Goal: Information Seeking & Learning: Learn about a topic

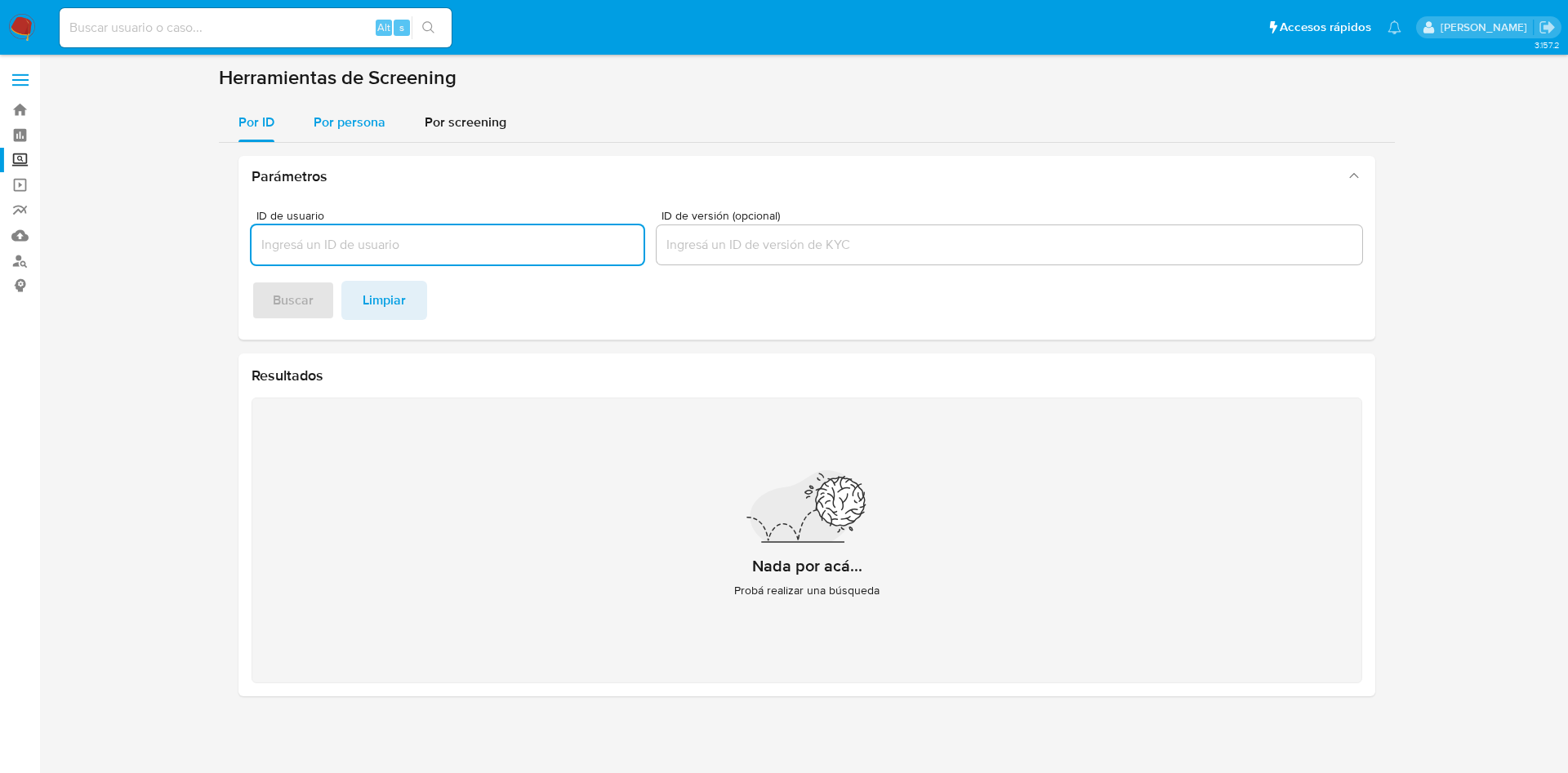
click at [354, 123] on span "Por persona" at bounding box center [349, 122] width 71 height 19
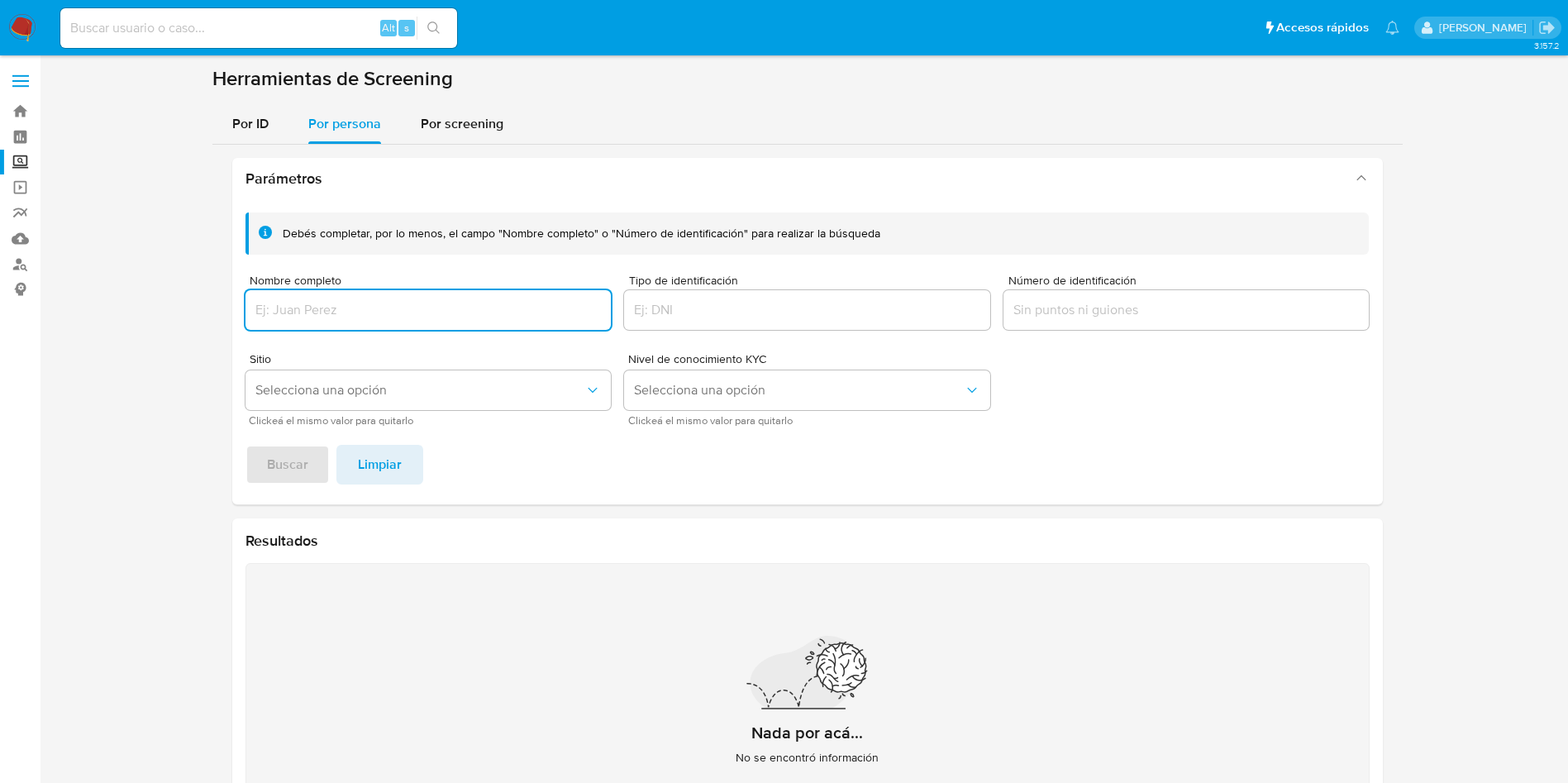
click at [392, 317] on input "Nombre completo" at bounding box center [428, 310] width 367 height 22
type input "BRENDA ROBLEDO GONZALEZ"
click at [310, 455] on button "Buscar" at bounding box center [288, 465] width 85 height 40
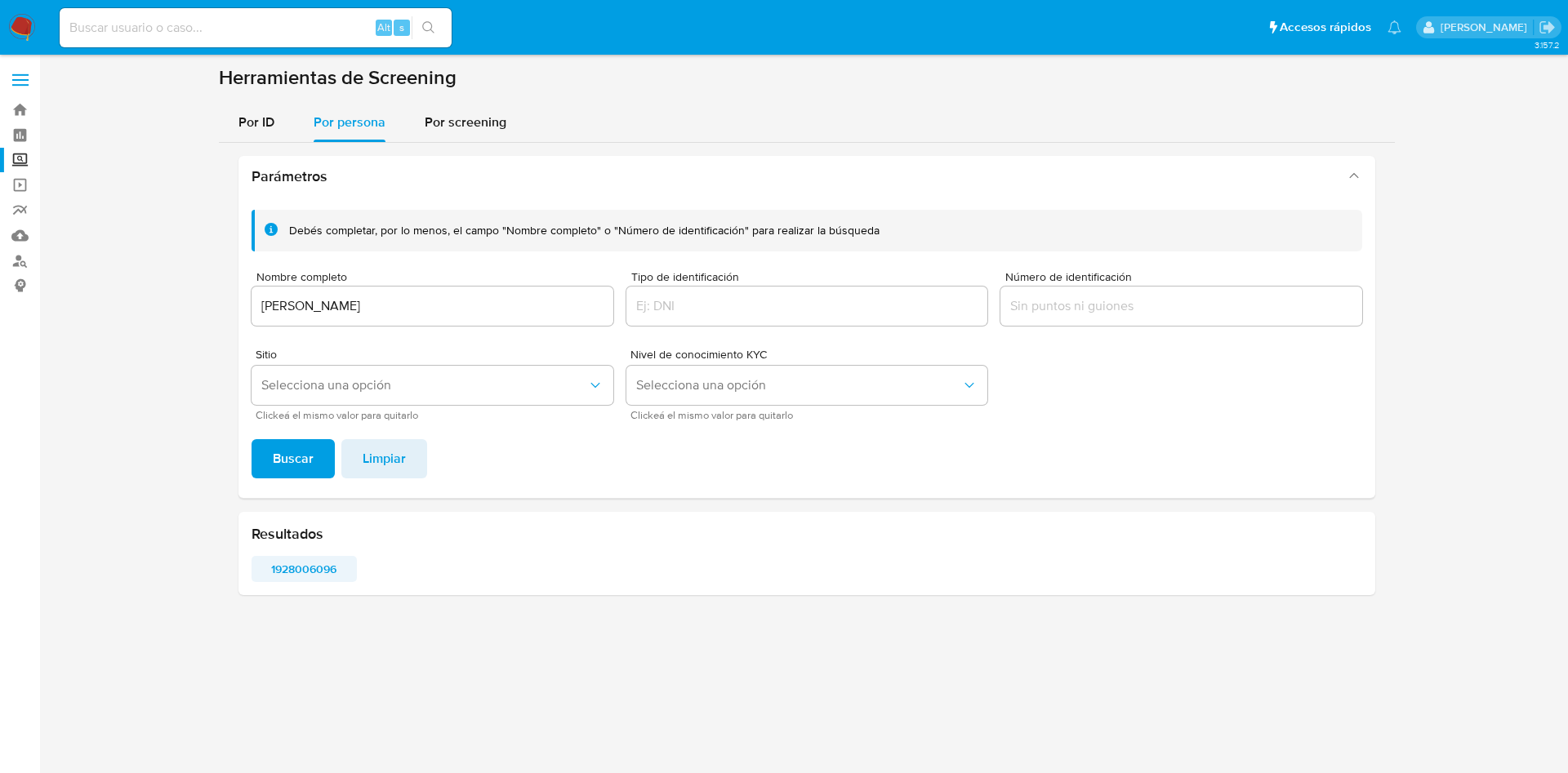
click at [306, 562] on span "1928006096" at bounding box center [305, 569] width 83 height 23
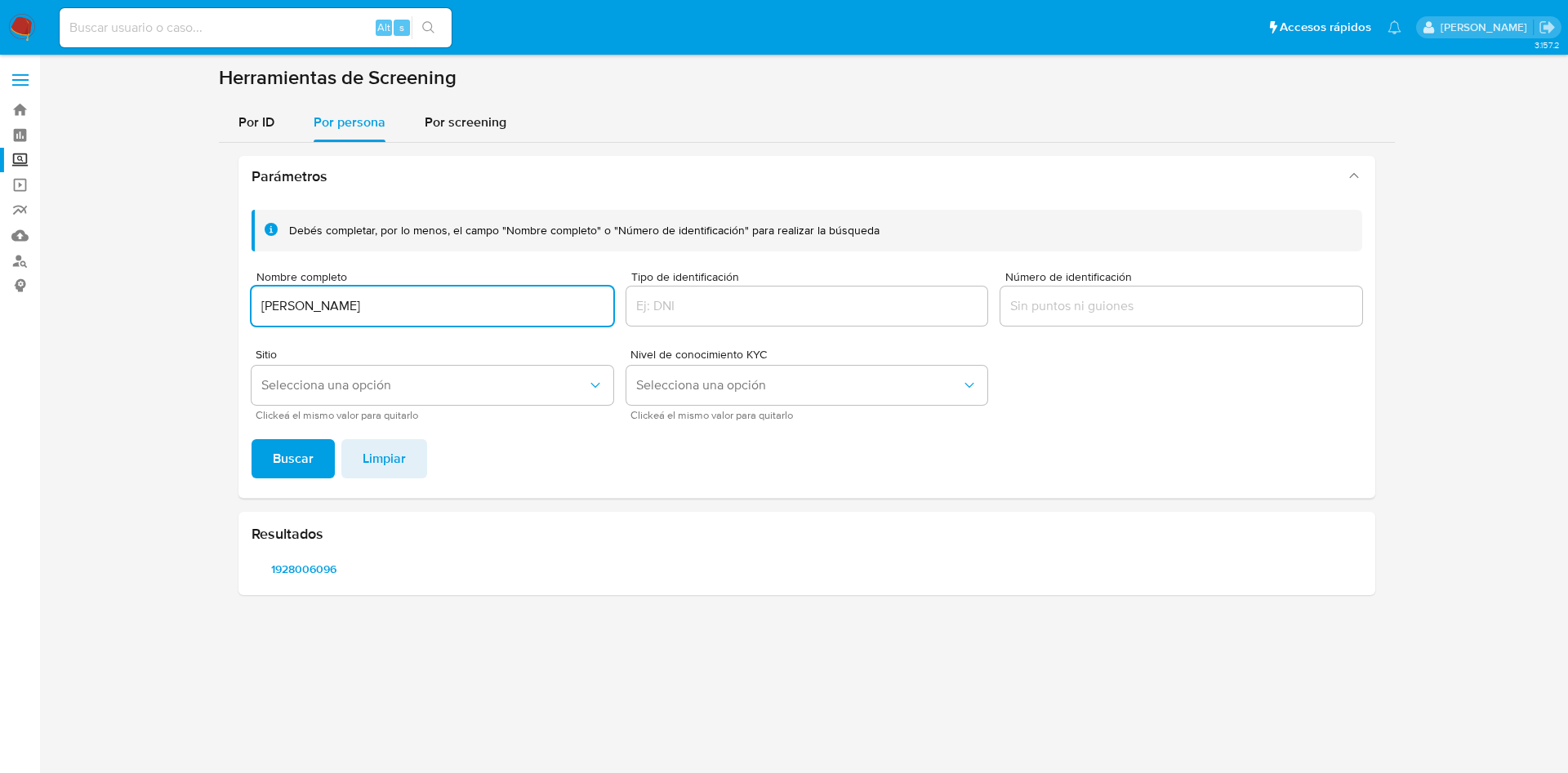
drag, startPoint x: 483, startPoint y: 300, endPoint x: 0, endPoint y: 153, distance: 504.9
click at [0, 153] on section "Bandeja Tablero Screening Búsqueda en Listas Watchlist Herramientas Operaciones…" at bounding box center [784, 386] width 1568 height 773
type input "PELMER SOLUCIONES"
drag, startPoint x: 316, startPoint y: 454, endPoint x: 372, endPoint y: 432, distance: 60.2
click at [316, 454] on button "Buscar" at bounding box center [293, 459] width 84 height 39
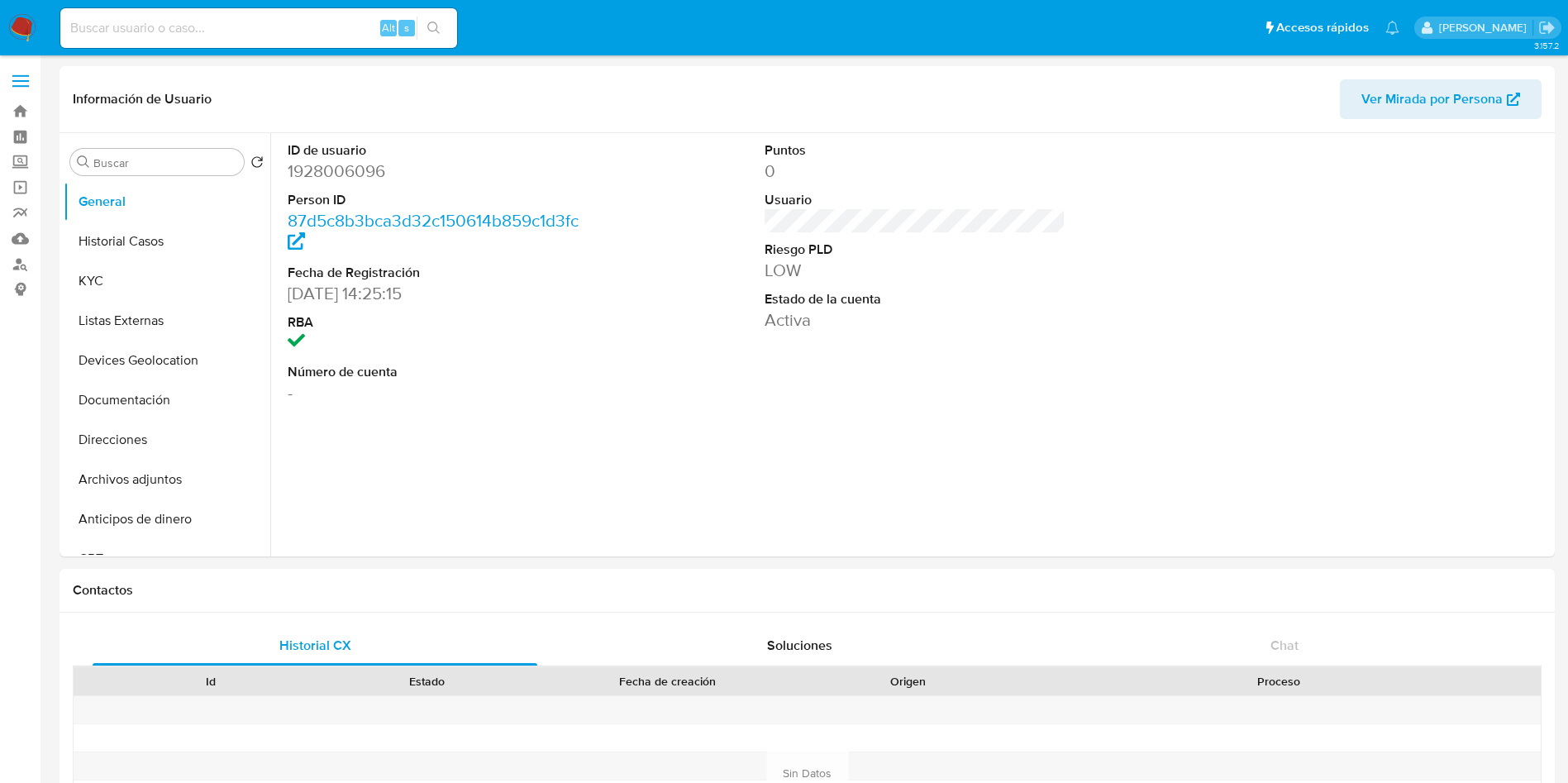
select select "10"
click at [602, 449] on div "ID de usuario 1928006096 Person ID 87d5c8b3bca3d32c150614b859c1d3fc Fecha de Re…" at bounding box center [910, 345] width 1280 height 424
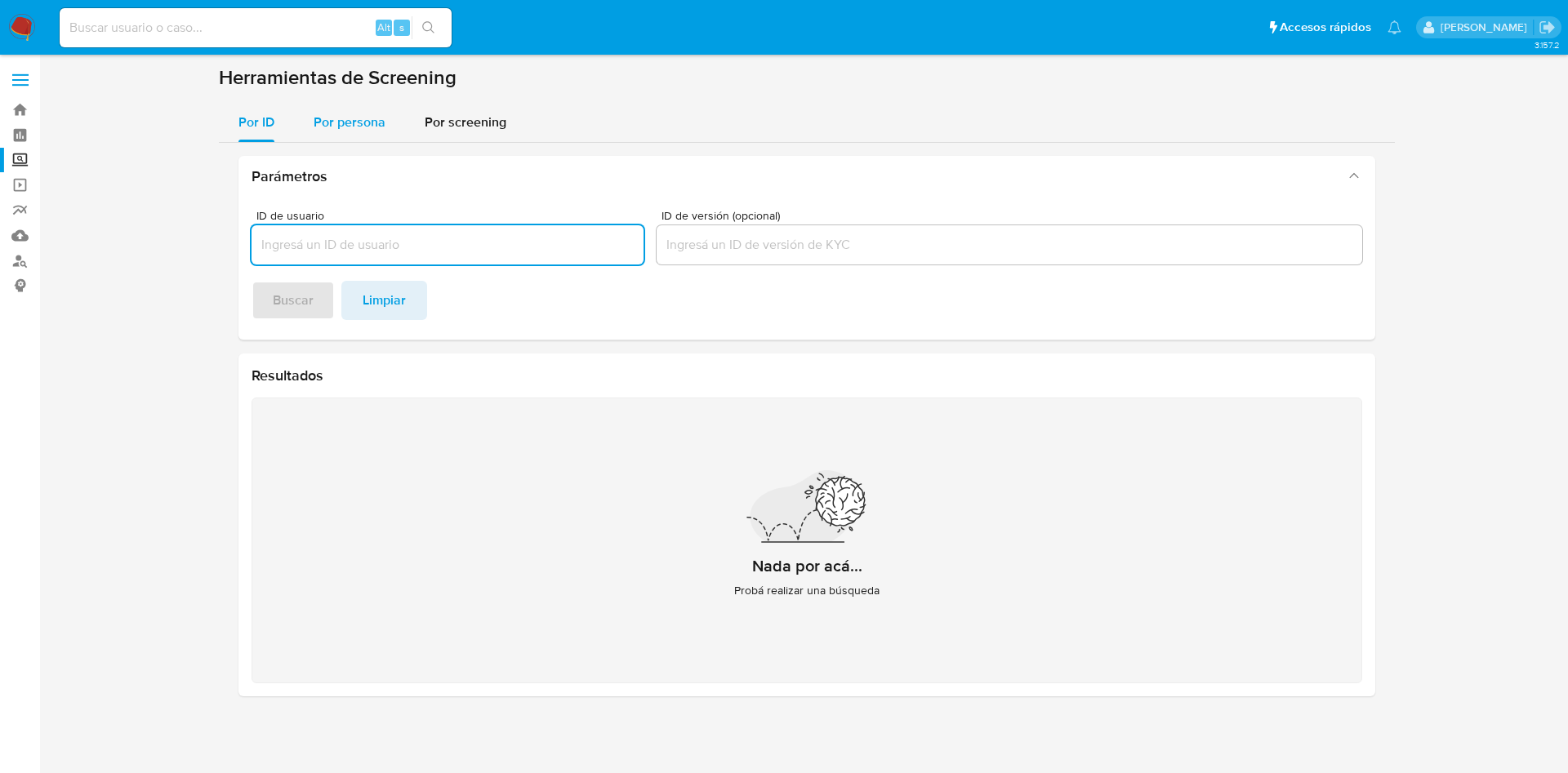
click at [365, 118] on span "Por persona" at bounding box center [349, 122] width 71 height 19
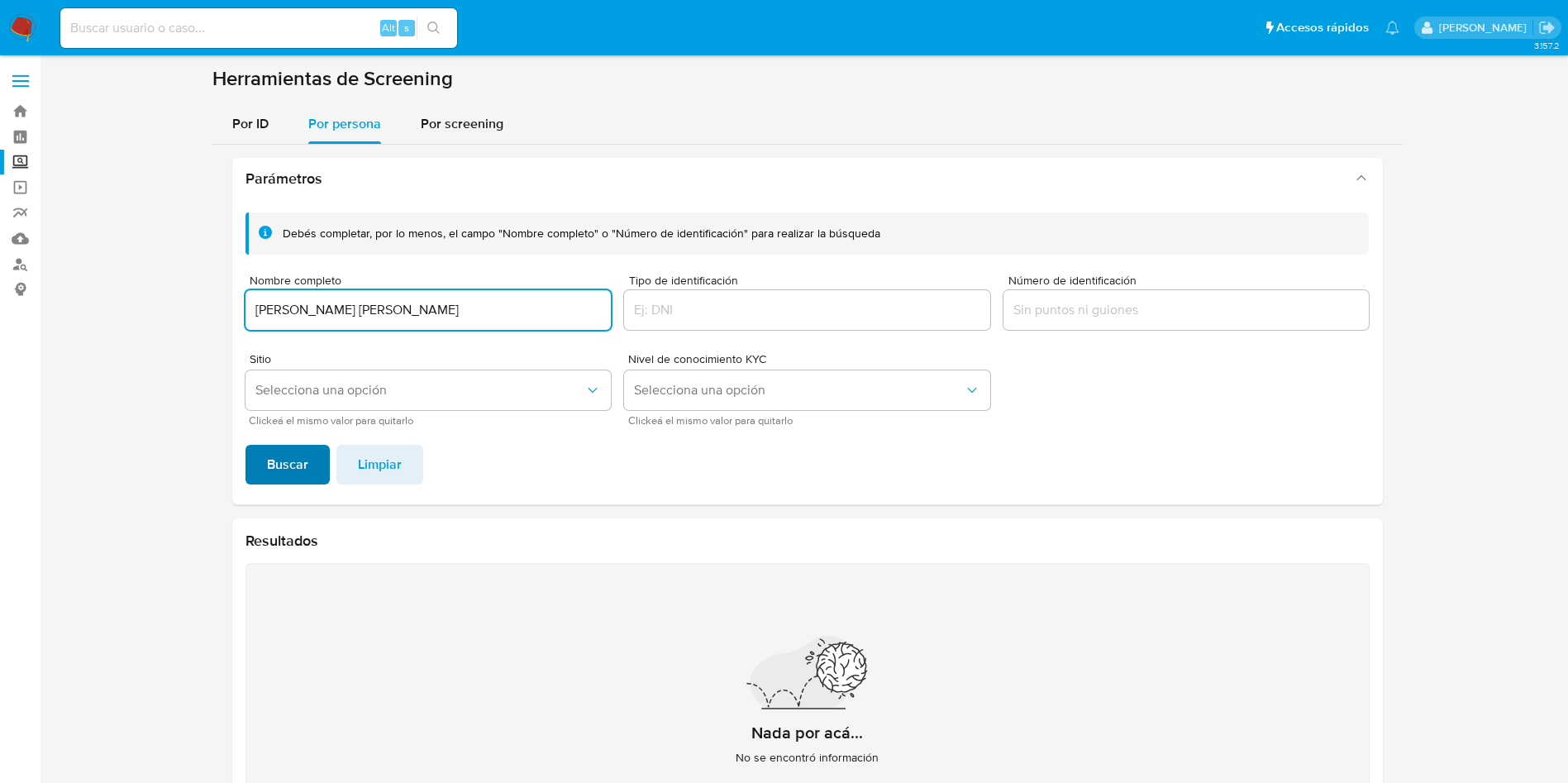
type input "JUAN ALBERTO SANDOVAL MORALES"
click at [290, 451] on span "Buscar" at bounding box center [287, 465] width 41 height 36
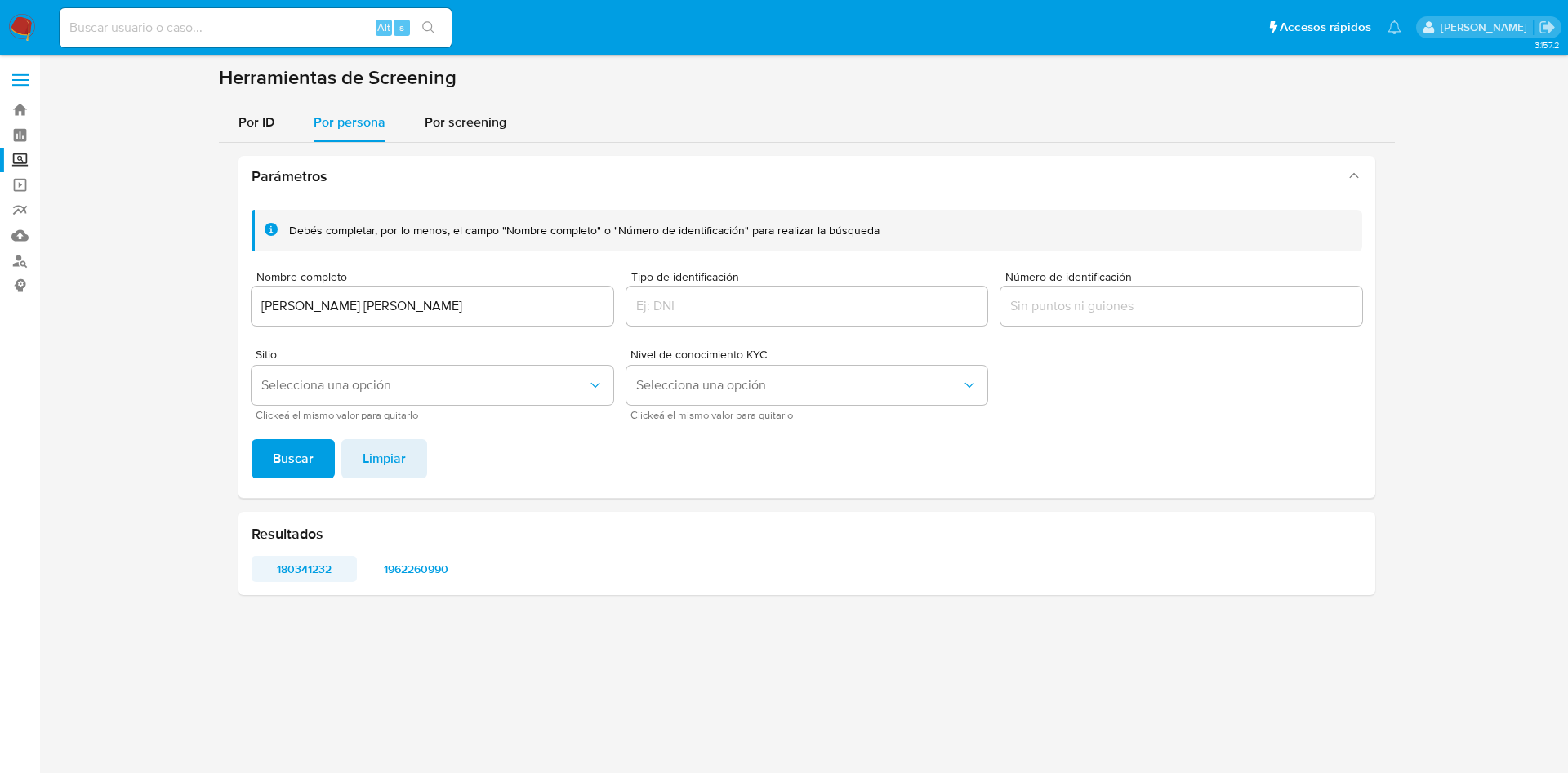
click at [314, 561] on span "180341232" at bounding box center [305, 569] width 83 height 23
click at [433, 560] on span "1962260990" at bounding box center [417, 569] width 83 height 23
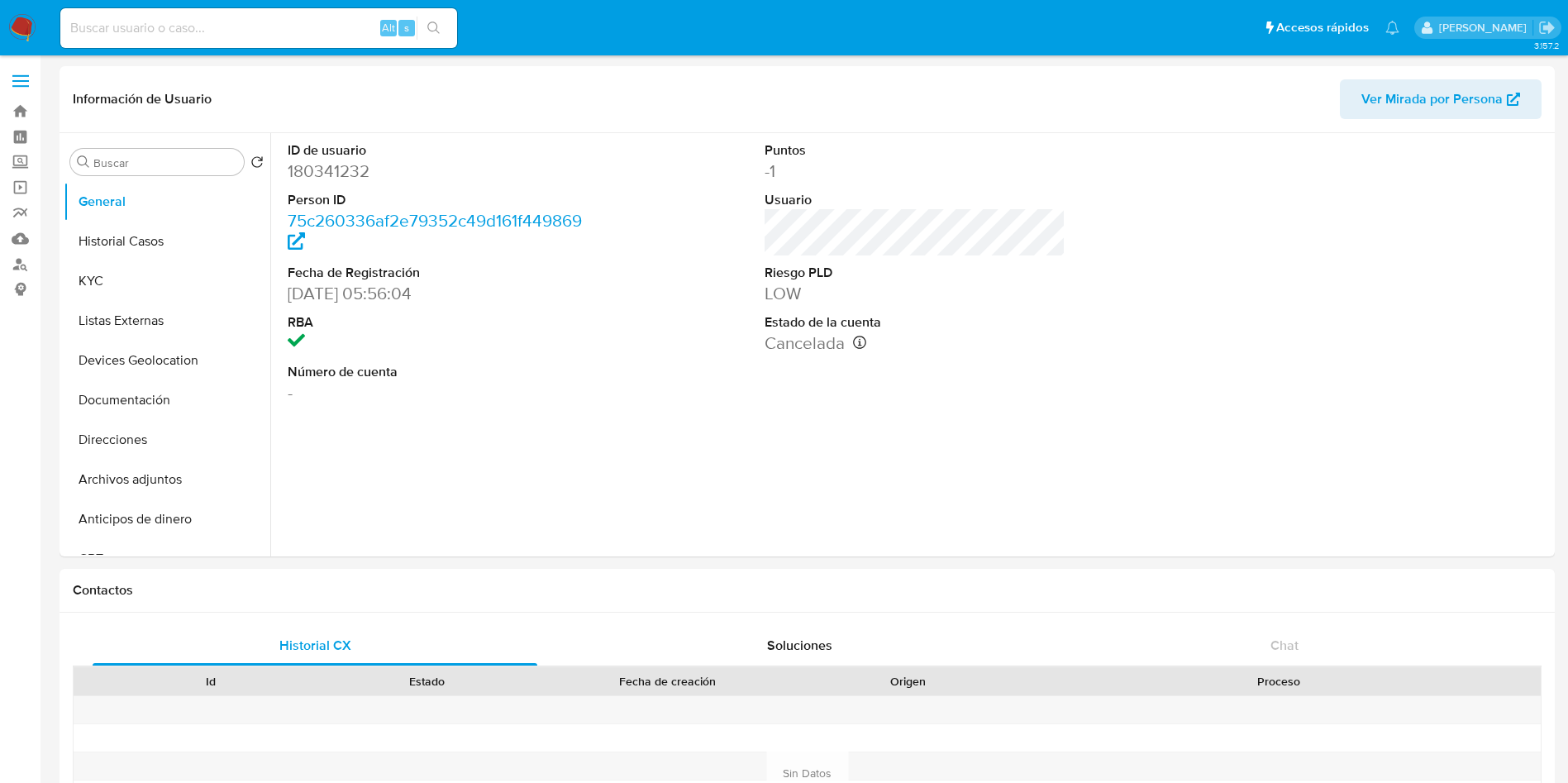
select select "10"
click at [158, 283] on button "KYC" at bounding box center [160, 281] width 193 height 40
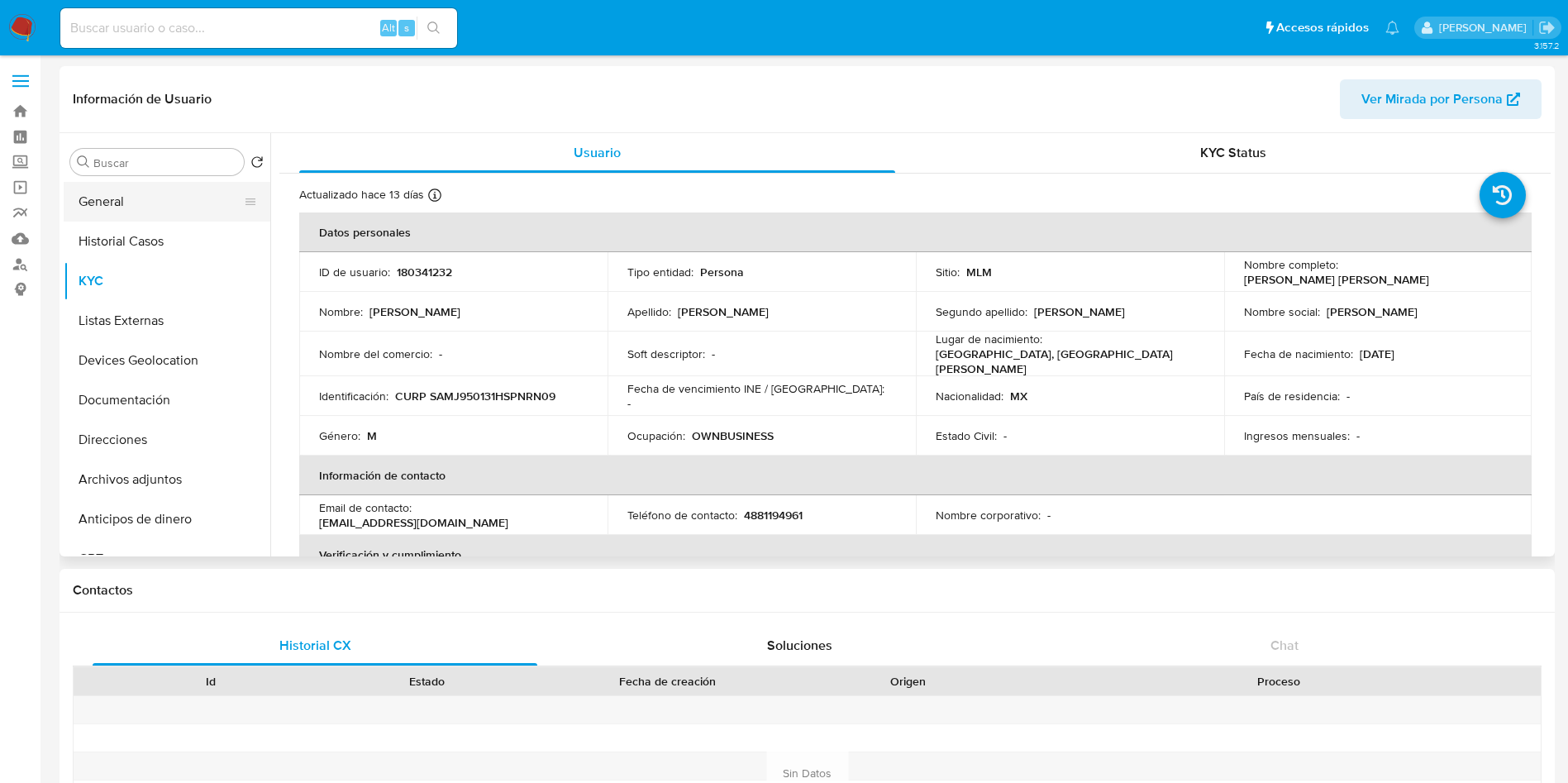
click at [135, 195] on button "General" at bounding box center [160, 202] width 193 height 40
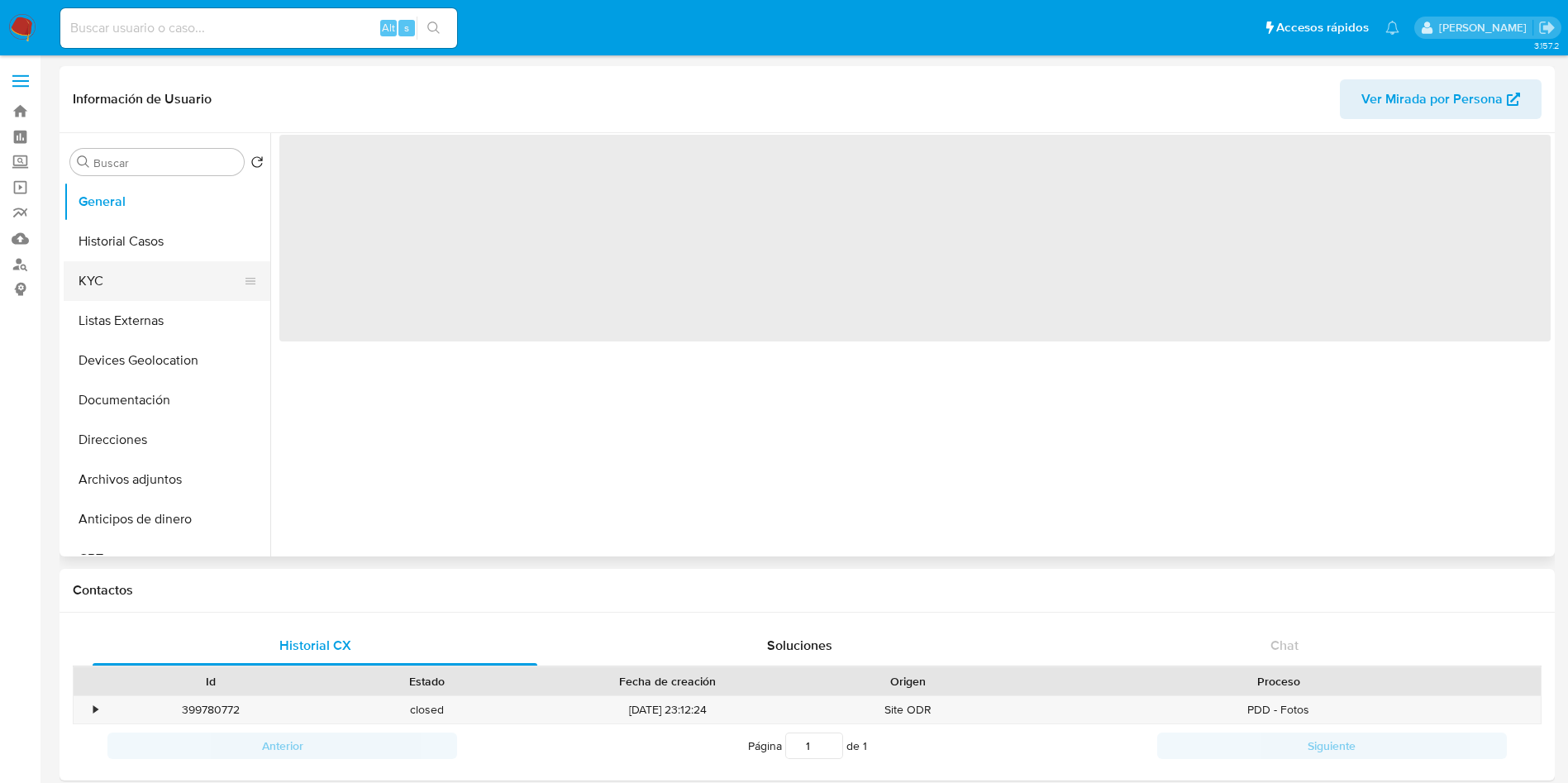
click at [123, 274] on button "KYC" at bounding box center [160, 281] width 193 height 40
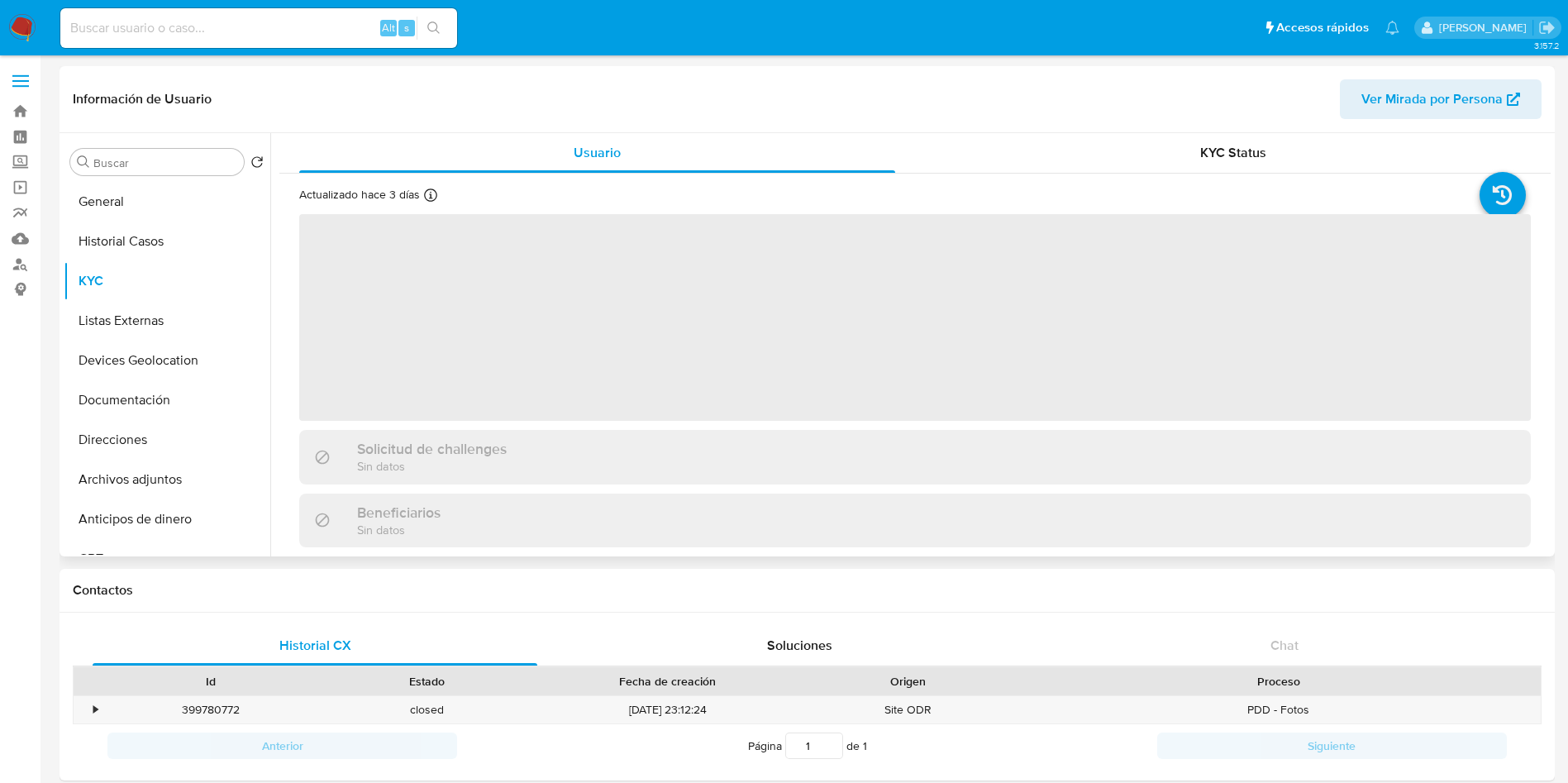
select select "10"
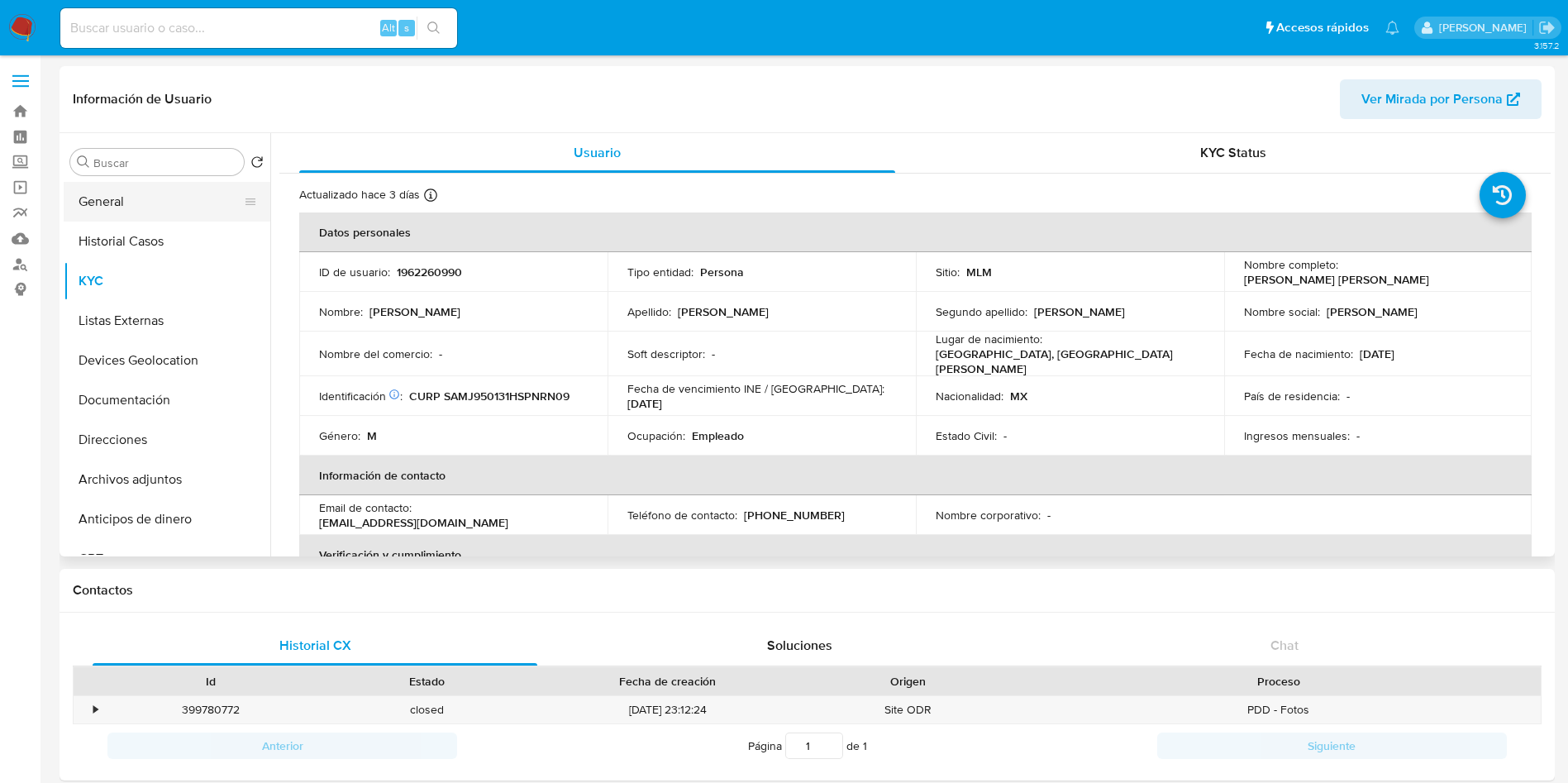
click at [137, 199] on button "General" at bounding box center [160, 202] width 193 height 40
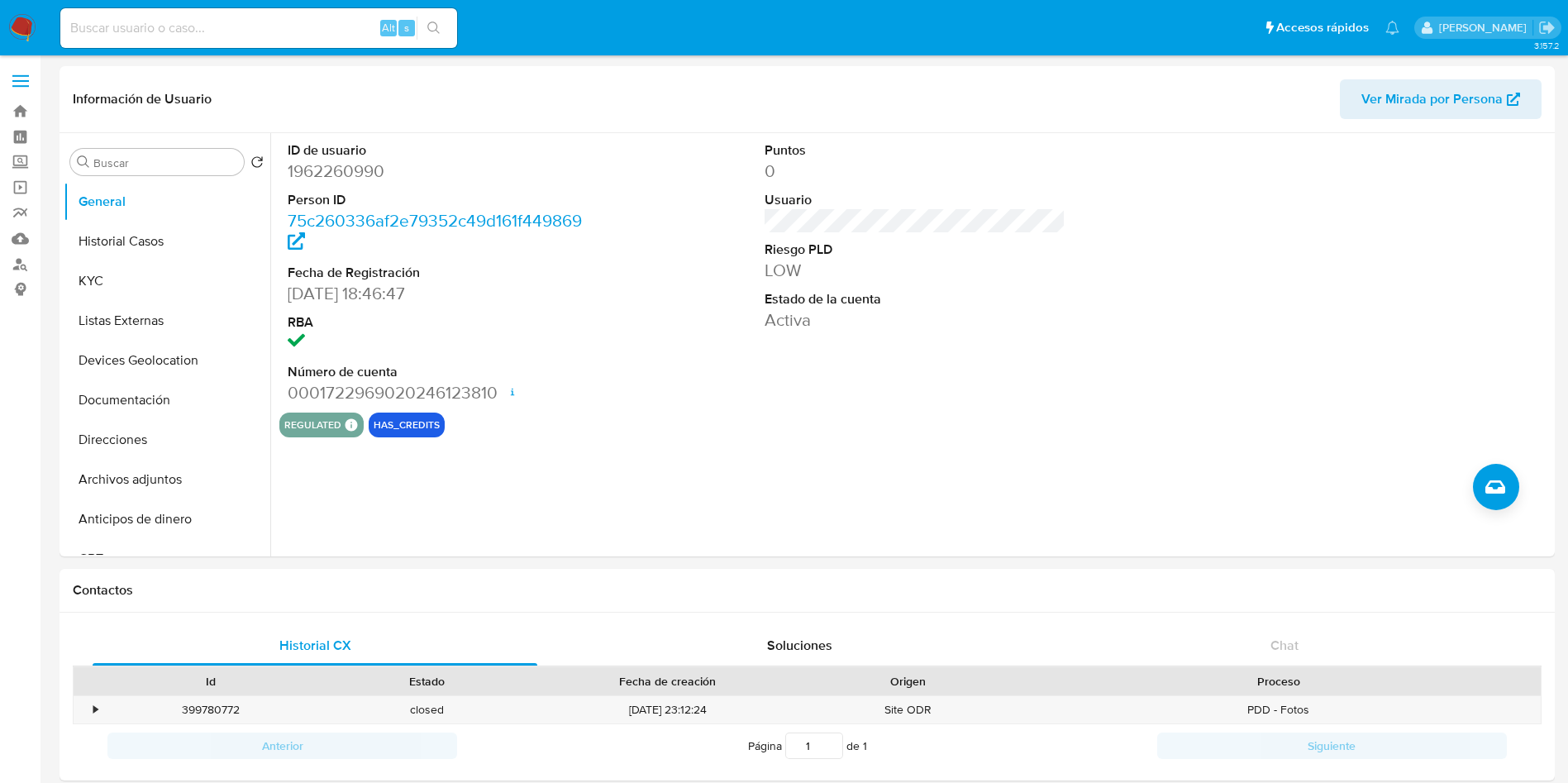
click at [355, 163] on dd "1962260990" at bounding box center [438, 171] width 302 height 23
copy dd "1962260990"
click at [155, 257] on button "Historial Casos" at bounding box center [160, 242] width 193 height 40
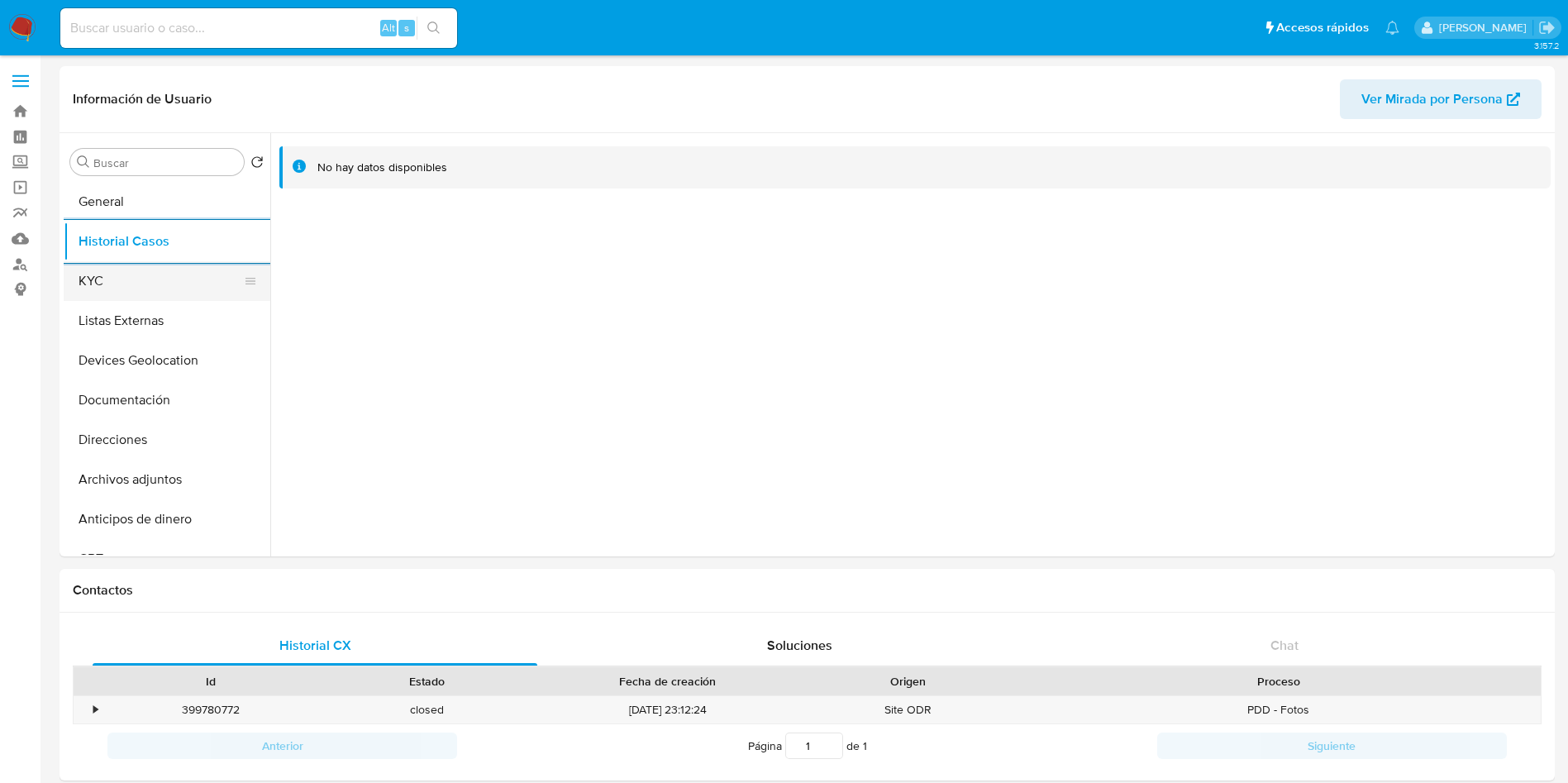
click at [144, 264] on button "KYC" at bounding box center [160, 281] width 193 height 40
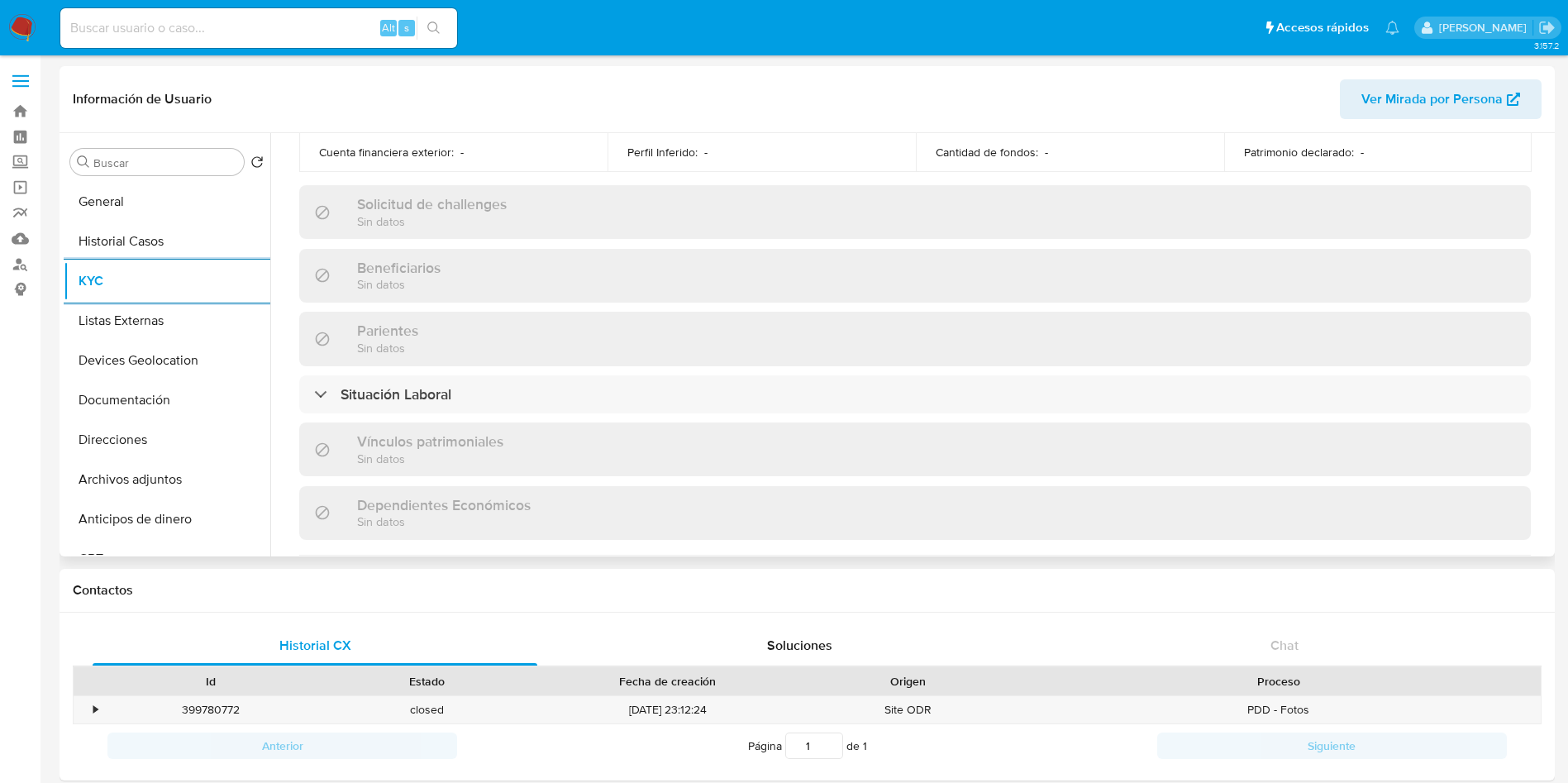
scroll to position [765, 0]
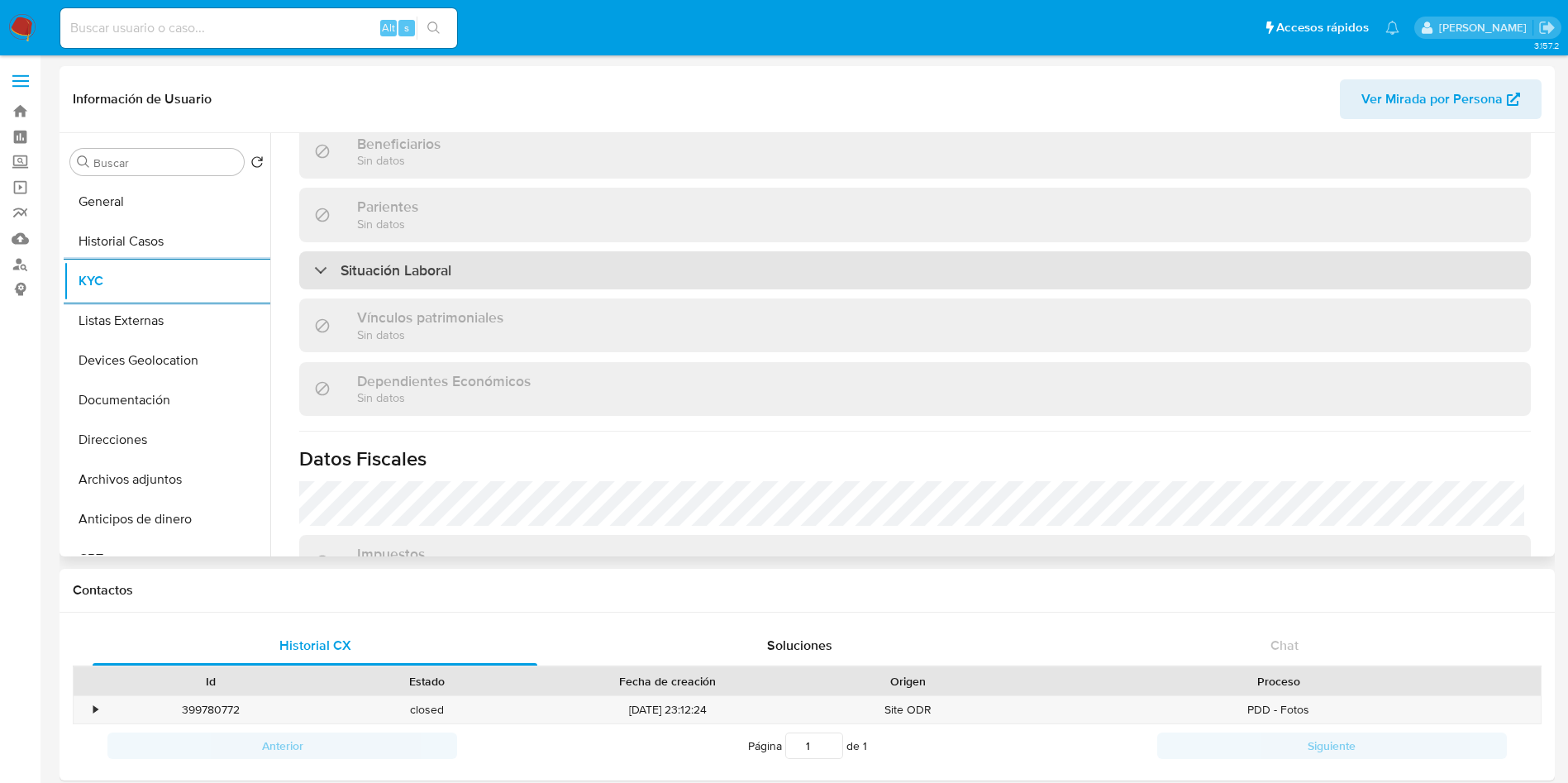
click at [458, 251] on div "Situación Laboral" at bounding box center [915, 271] width 1232 height 38
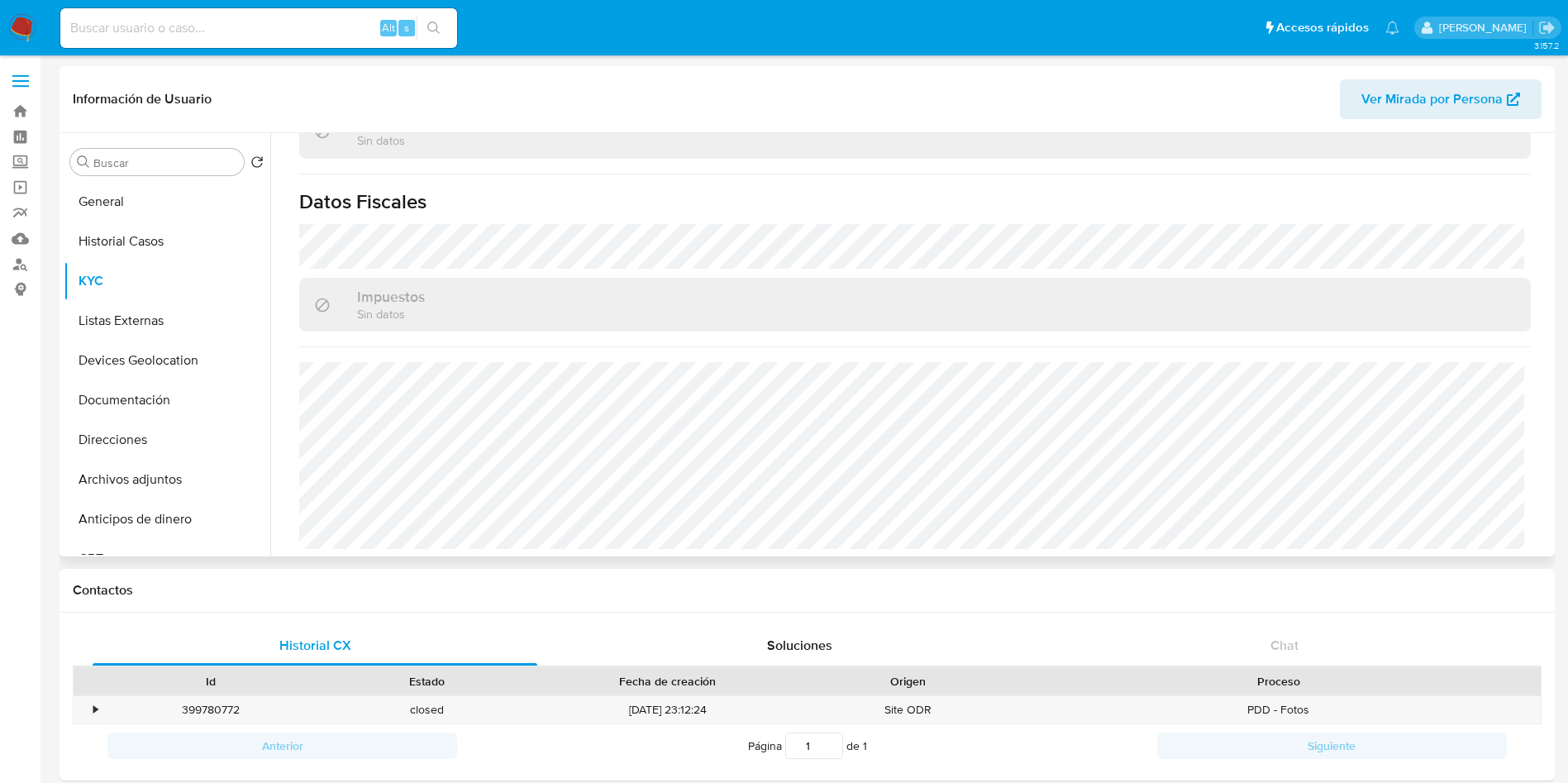
scroll to position [1263, 0]
click at [146, 297] on button "KYC" at bounding box center [160, 281] width 193 height 40
click at [161, 318] on button "Listas Externas" at bounding box center [160, 321] width 193 height 40
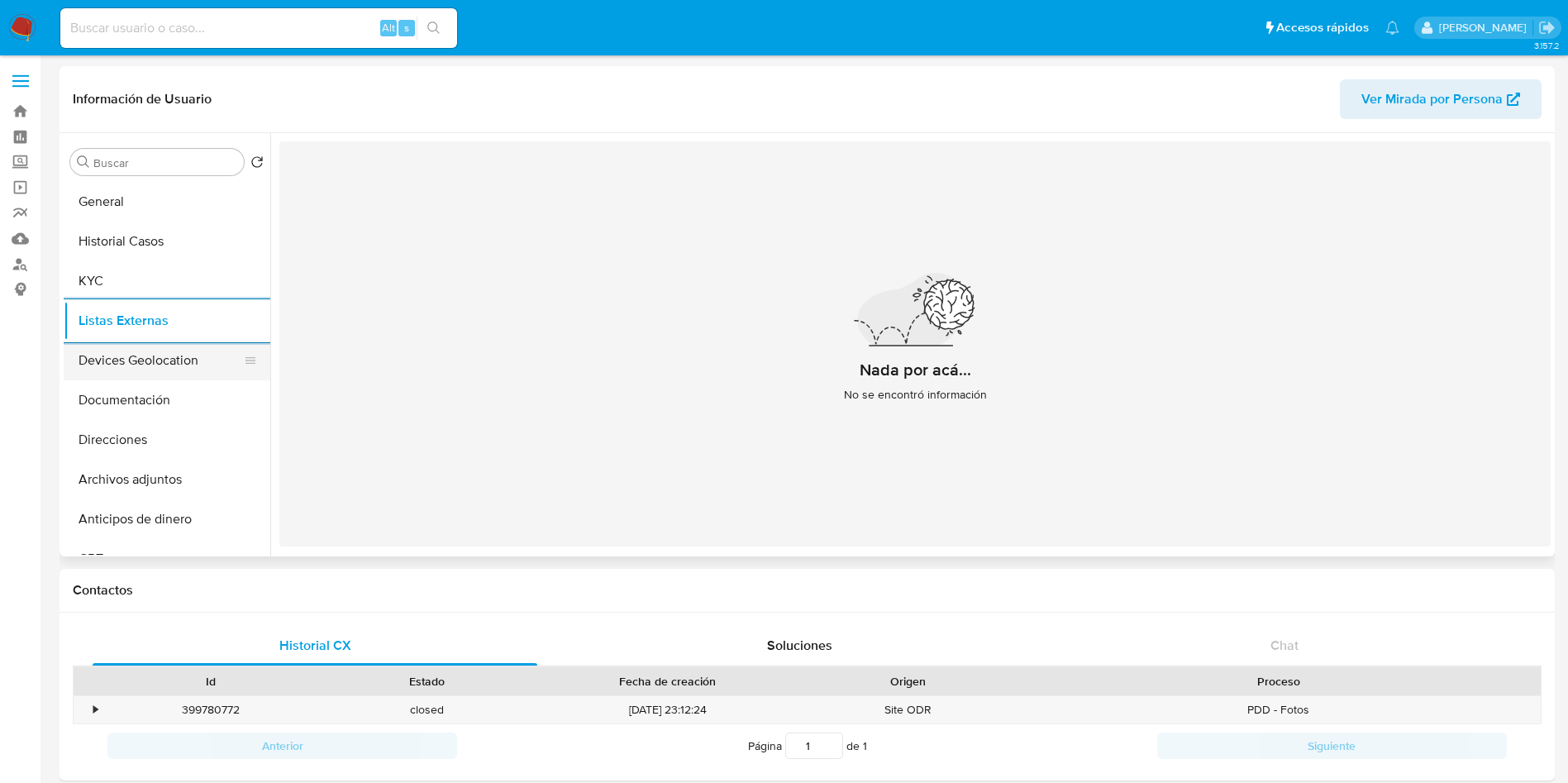
click at [178, 356] on button "Devices Geolocation" at bounding box center [160, 361] width 193 height 40
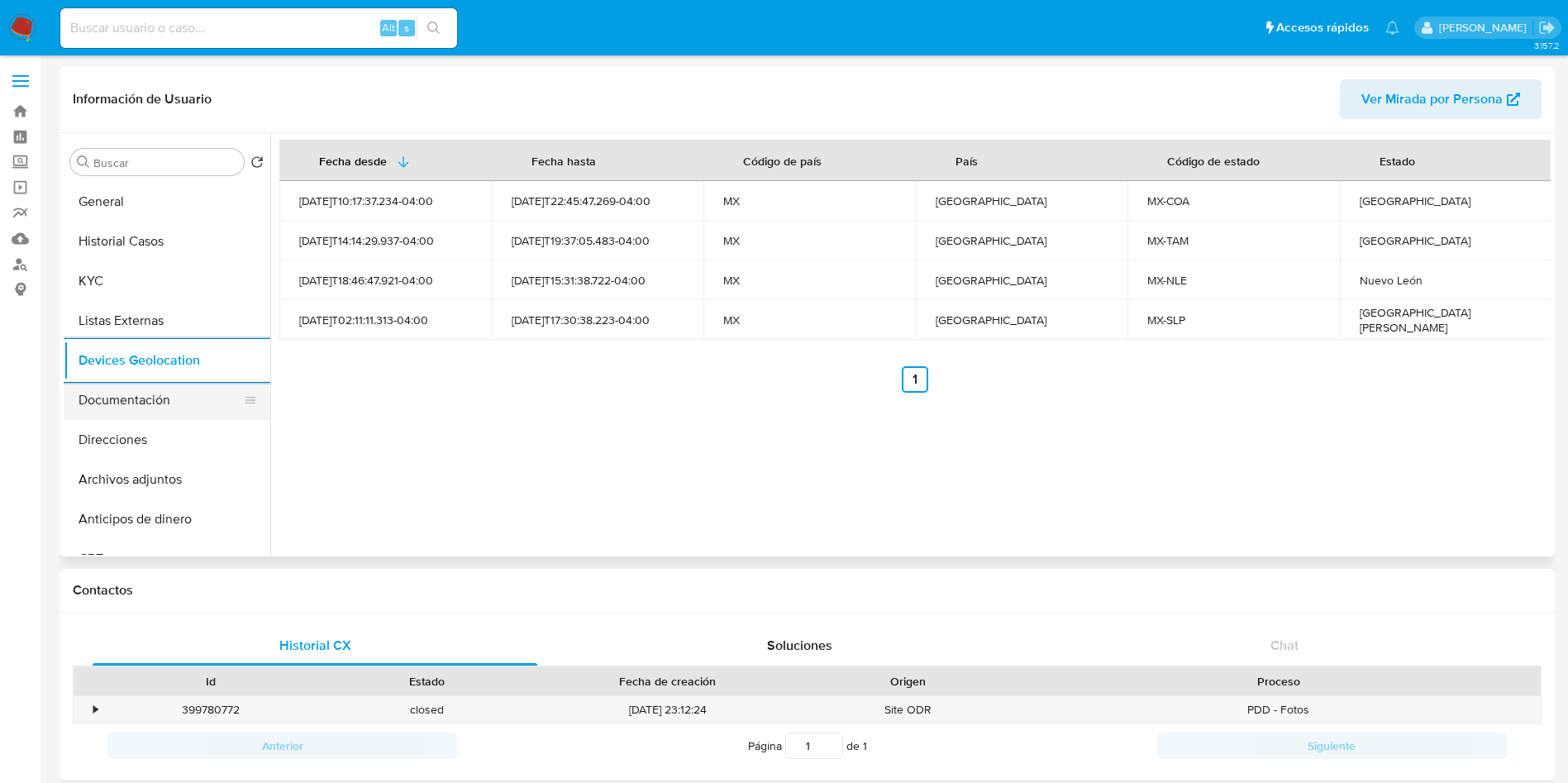
click at [122, 407] on button "Documentación" at bounding box center [160, 400] width 193 height 40
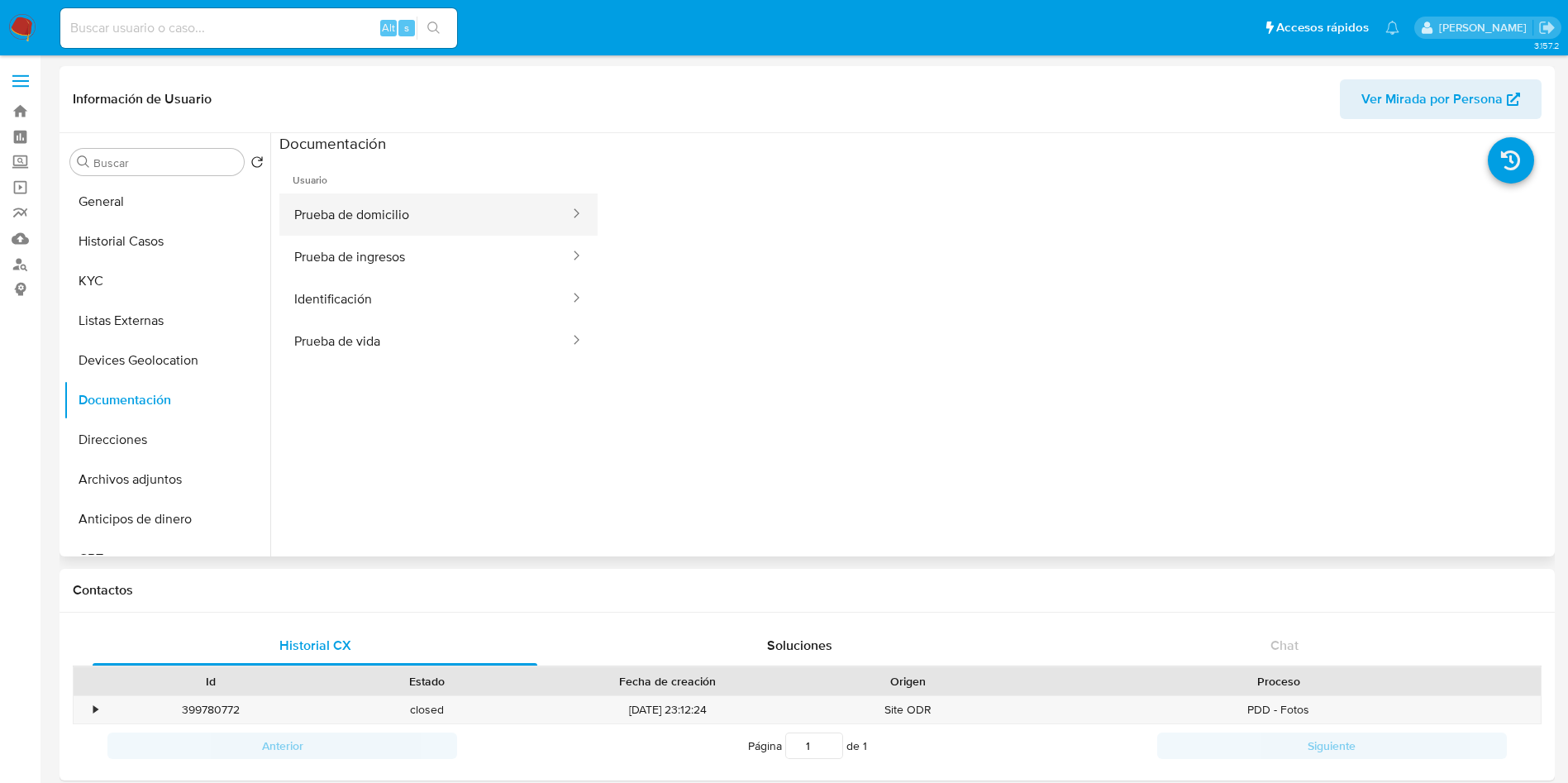
click at [430, 216] on button "Prueba de domicilio" at bounding box center [425, 214] width 292 height 42
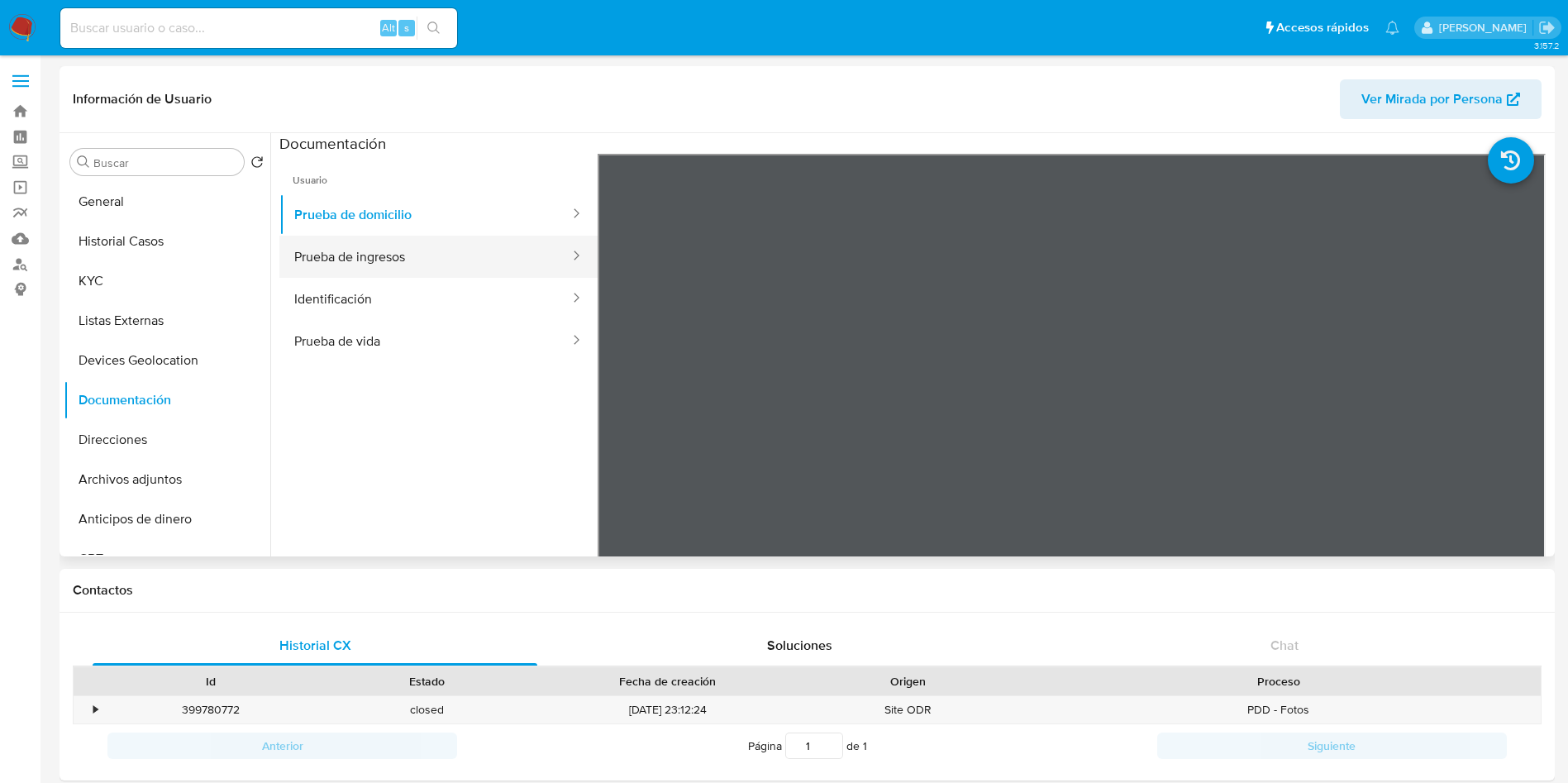
click at [417, 252] on button "Prueba de ingresos" at bounding box center [425, 256] width 292 height 42
click at [434, 302] on button "Identificación" at bounding box center [425, 299] width 292 height 42
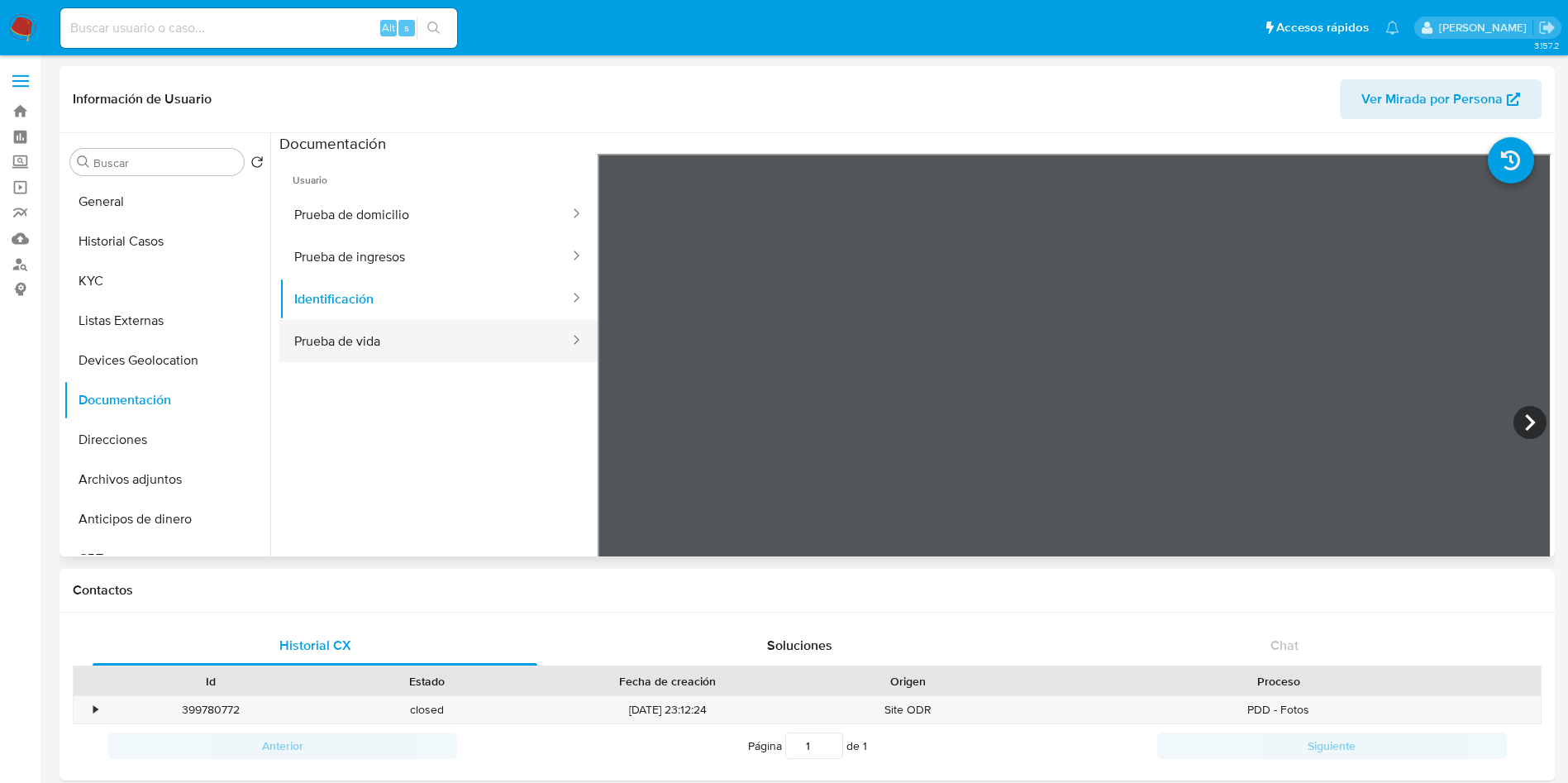
drag, startPoint x: 421, startPoint y: 361, endPoint x: 421, endPoint y: 348, distance: 13.0
click at [421, 359] on button "Prueba de vida" at bounding box center [425, 341] width 292 height 42
